Goal: Task Accomplishment & Management: Use online tool/utility

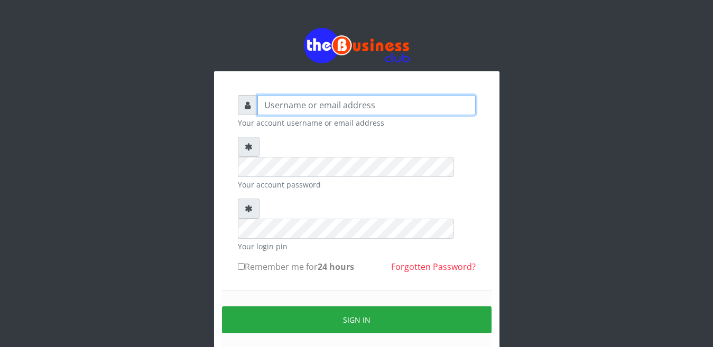
click at [298, 109] on input "text" at bounding box center [366, 105] width 218 height 20
type input "[EMAIL_ADDRESS][DOMAIN_NAME]"
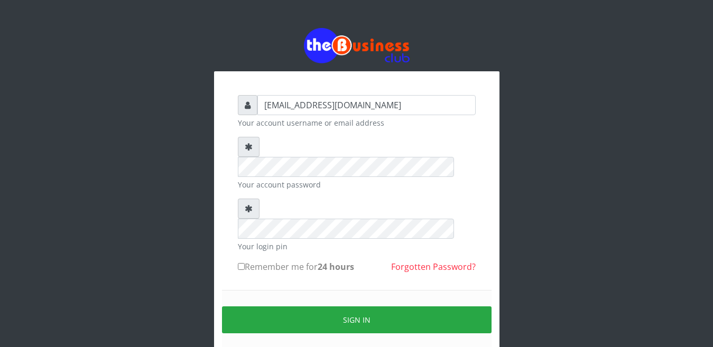
click at [461, 16] on div "[EMAIL_ADDRESS][DOMAIN_NAME] Your account username or email address Your accoun…" at bounding box center [357, 210] width 603 height 421
click at [241, 263] on input "Remember me for 24 hours" at bounding box center [241, 266] width 7 height 7
checkbox input "true"
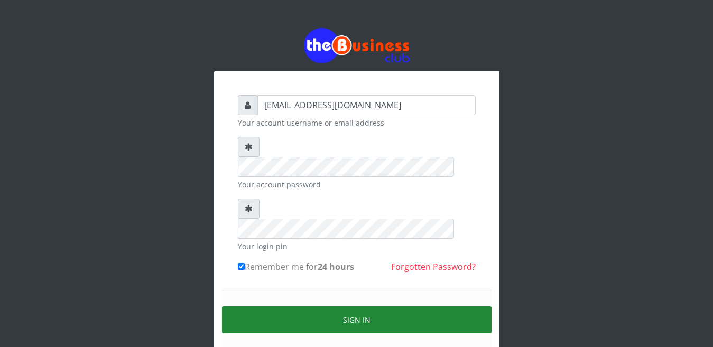
click at [362, 307] on button "Sign in" at bounding box center [357, 320] width 270 height 27
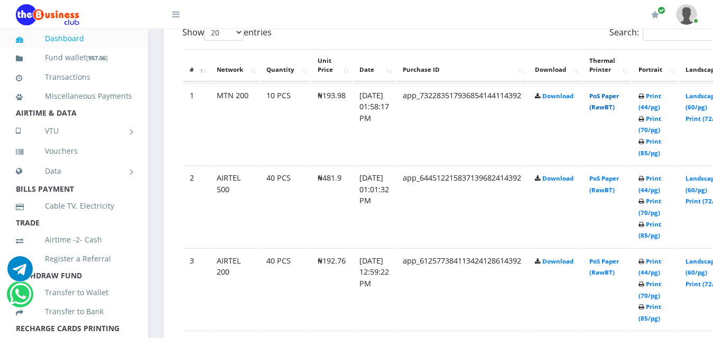
scroll to position [616, 0]
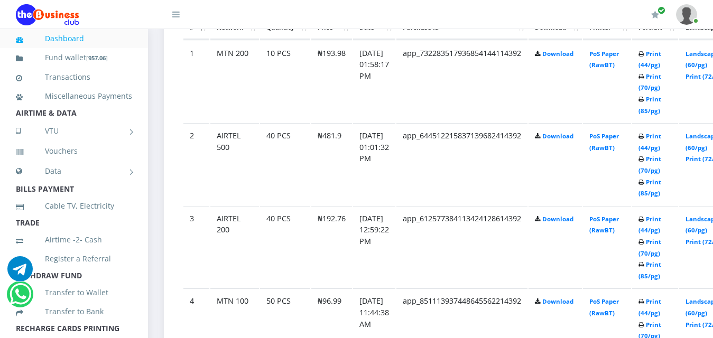
click at [644, 265] on icon at bounding box center [642, 265] width 6 height 6
click at [661, 265] on link "Print (85/pg)" at bounding box center [650, 271] width 23 height 20
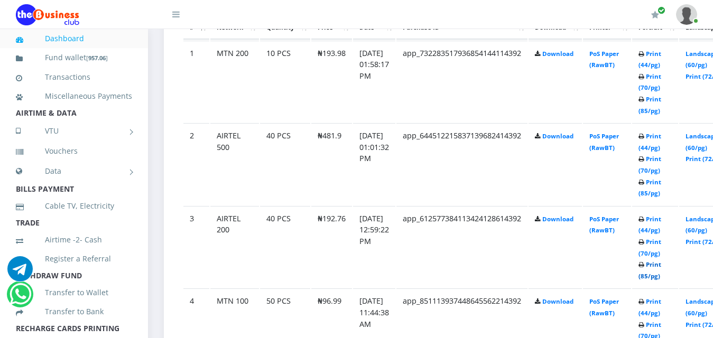
click at [661, 265] on link "Print (85/pg)" at bounding box center [650, 271] width 23 height 20
